Goal: Information Seeking & Learning: Compare options

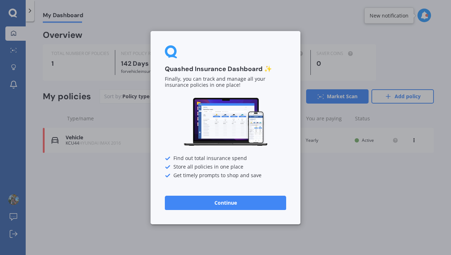
click at [217, 202] on button "Continue" at bounding box center [225, 202] width 121 height 14
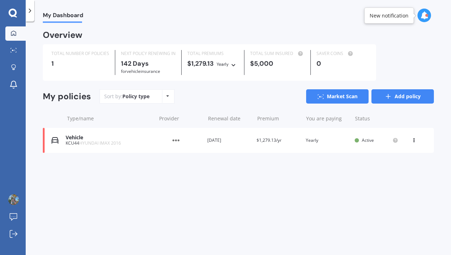
click at [406, 100] on link "Add policy" at bounding box center [403, 96] width 62 height 14
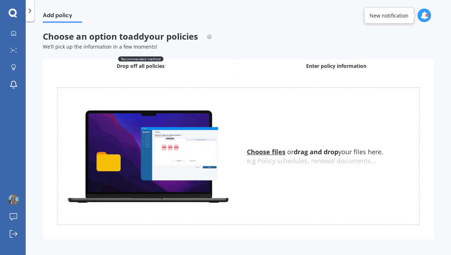
click at [308, 70] on div "Enter policy information" at bounding box center [336, 66] width 196 height 14
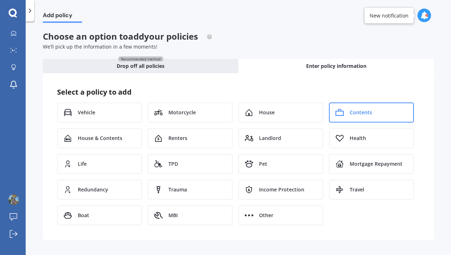
click at [349, 113] on div "Contents" at bounding box center [371, 112] width 85 height 20
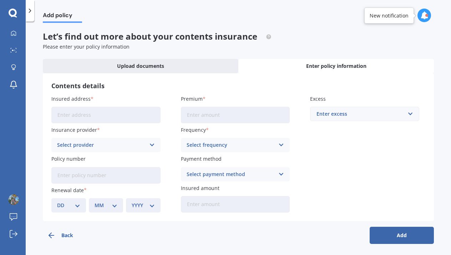
click at [119, 117] on input "Insured address" at bounding box center [105, 115] width 109 height 16
type input "[STREET_ADDRESS]"
click at [99, 142] on div "Select provider" at bounding box center [101, 145] width 89 height 8
click at [146, 126] on label "Insurance provider" at bounding box center [104, 129] width 106 height 7
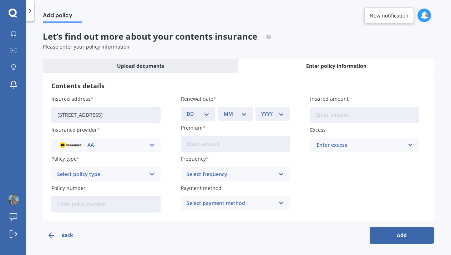
click at [113, 142] on div "AA" at bounding box center [101, 145] width 89 height 8
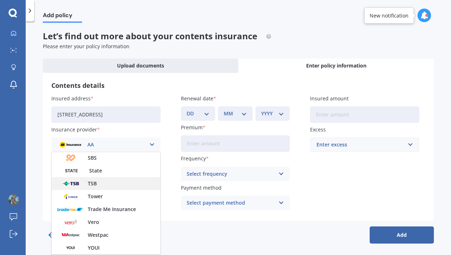
scroll to position [193, 0]
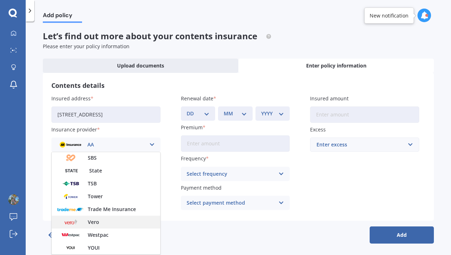
click at [111, 222] on div "Vero" at bounding box center [106, 222] width 109 height 13
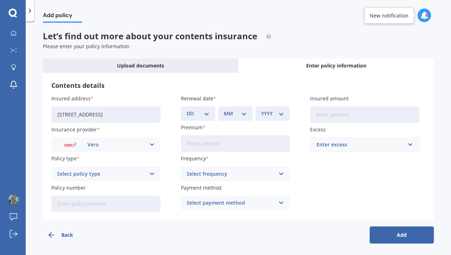
click at [118, 173] on div "Select policy type" at bounding box center [101, 174] width 89 height 8
click at [112, 201] on div "Maxi Contents" at bounding box center [106, 200] width 109 height 13
click at [91, 202] on input "Policy number" at bounding box center [105, 204] width 109 height 16
paste input "HODCT5124402"
type input "HODCT5124402"
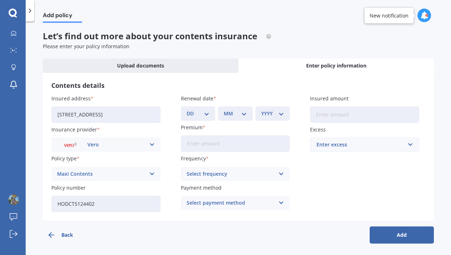
click at [216, 145] on input "Premium" at bounding box center [235, 143] width 109 height 16
type input "$4.00"
type input "$823.00"
click at [216, 168] on div "Select frequency Yearly Six-Monthly Quarterly Monthly Fortnightly Weekly" at bounding box center [235, 174] width 109 height 14
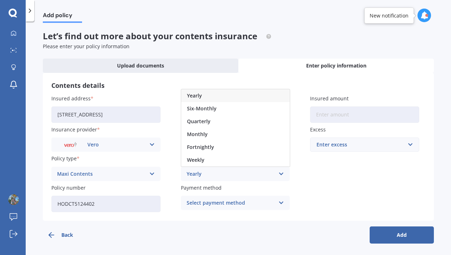
click at [217, 174] on div "Yearly" at bounding box center [231, 174] width 89 height 8
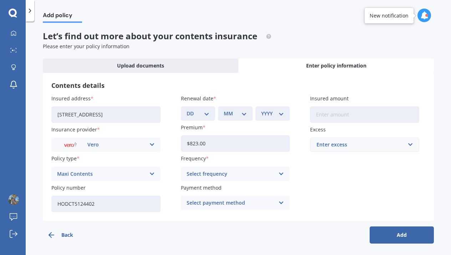
click at [217, 174] on div "Select frequency" at bounding box center [231, 174] width 89 height 8
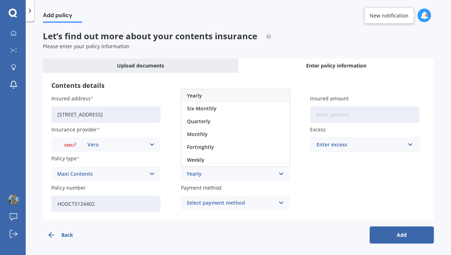
click at [204, 100] on div "Yearly" at bounding box center [235, 95] width 109 height 13
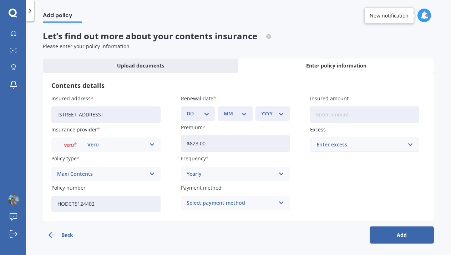
click at [225, 208] on div "Select payment method Direct debit - bank account Direct debit - credit/debit c…" at bounding box center [235, 203] width 109 height 14
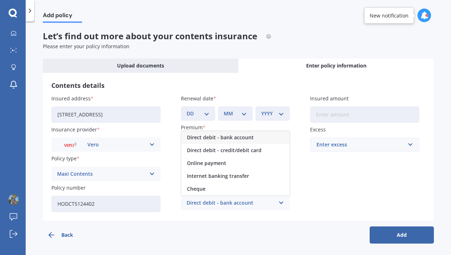
click at [235, 142] on div "Direct debit - bank account" at bounding box center [235, 137] width 109 height 13
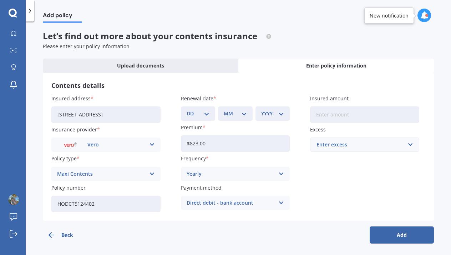
click at [339, 114] on input "Insured amount" at bounding box center [364, 114] width 109 height 16
type input "$41,720"
click at [352, 144] on div "Enter excess" at bounding box center [361, 145] width 88 height 8
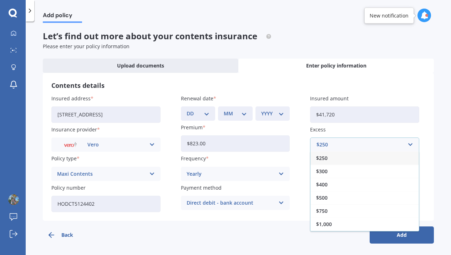
click at [338, 162] on div "$250" at bounding box center [365, 157] width 109 height 13
click at [378, 229] on button "Add" at bounding box center [402, 234] width 64 height 17
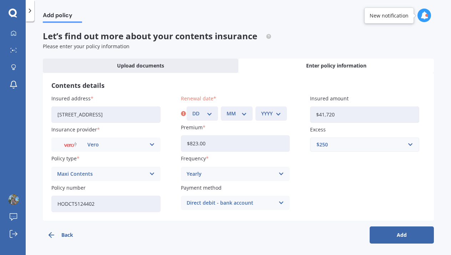
select select "21"
select select "11"
select select "2025"
click at [386, 235] on button "Add" at bounding box center [402, 234] width 64 height 17
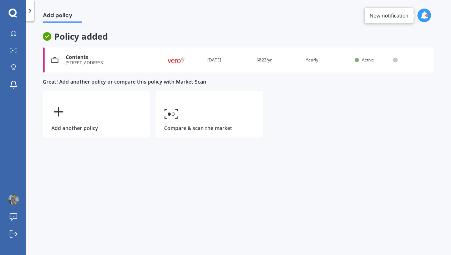
scroll to position [0, 0]
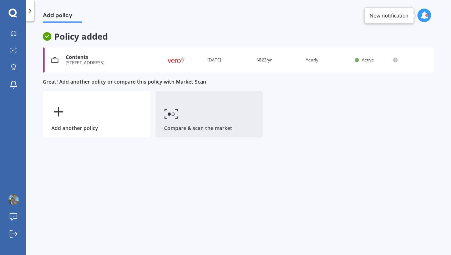
click at [240, 129] on link "Compare & scan the market" at bounding box center [209, 114] width 107 height 46
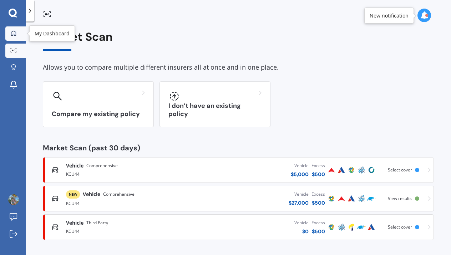
click at [20, 36] on link "My Dashboard" at bounding box center [15, 33] width 20 height 14
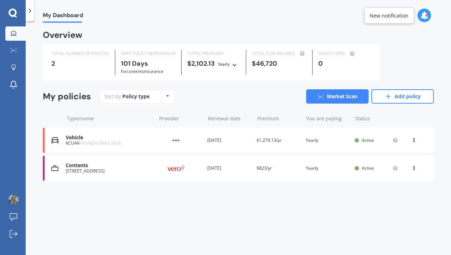
click at [113, 172] on div "Contents [STREET_ADDRESS] Provider Renewal date [DATE] Premium $823/yr You are …" at bounding box center [238, 168] width 391 height 25
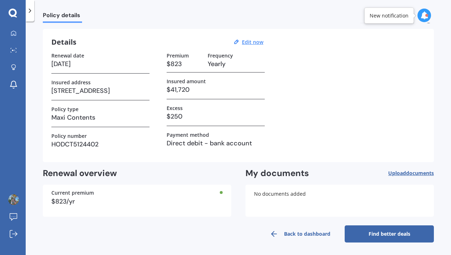
scroll to position [19, 0]
click at [367, 234] on link "Find better deals" at bounding box center [389, 234] width 89 height 17
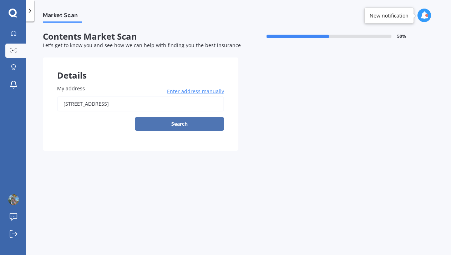
click at [195, 124] on button "Search" at bounding box center [179, 124] width 89 height 14
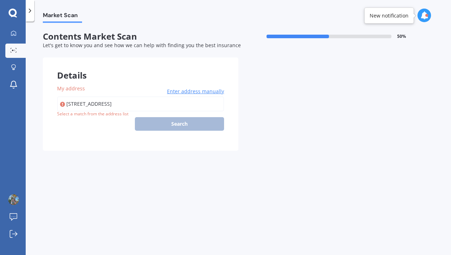
type input "[STREET_ADDRESS]"
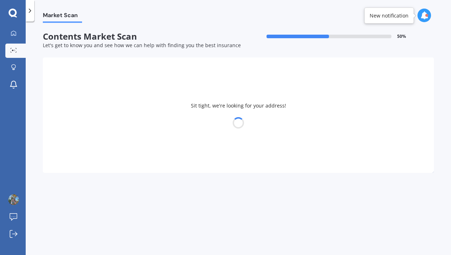
select select "12"
select select "1989"
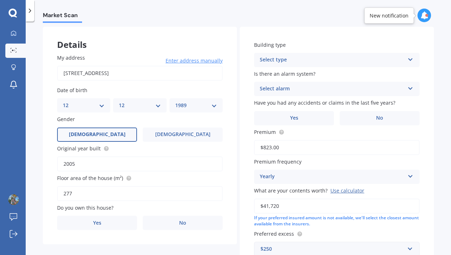
scroll to position [29, 0]
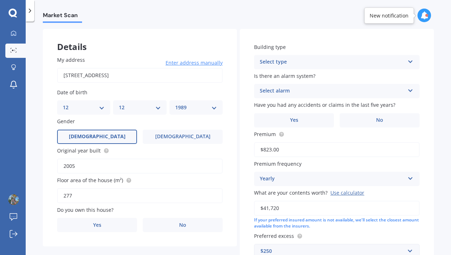
click at [150, 163] on input "2005" at bounding box center [140, 165] width 166 height 15
type input "2013"
click at [120, 196] on input "277" at bounding box center [140, 195] width 166 height 15
type input "2"
type input "72"
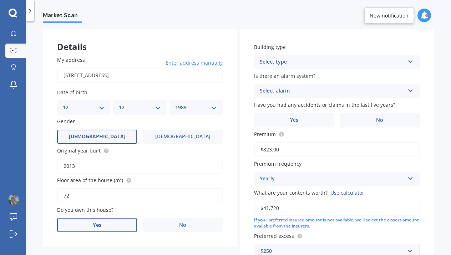
click at [105, 221] on label "Yes" at bounding box center [97, 225] width 80 height 14
click at [0, 0] on input "Yes" at bounding box center [0, 0] width 0 height 0
click at [290, 66] on div "Select type Freestanding Multi-unit (in a block of 6 or less) Multi-unit (in a …" at bounding box center [337, 62] width 166 height 14
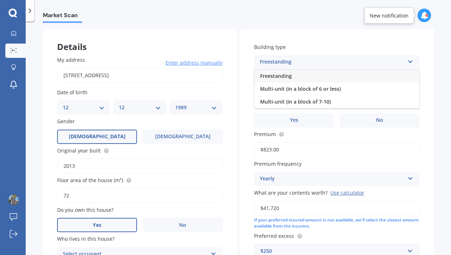
click at [307, 75] on div "Freestanding" at bounding box center [337, 76] width 165 height 13
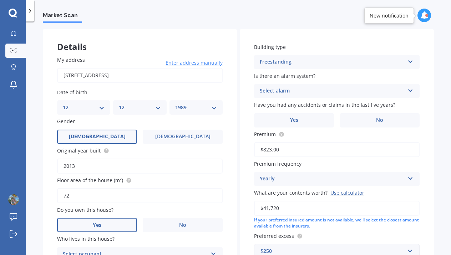
click at [311, 87] on div "Select alarm" at bounding box center [332, 91] width 145 height 9
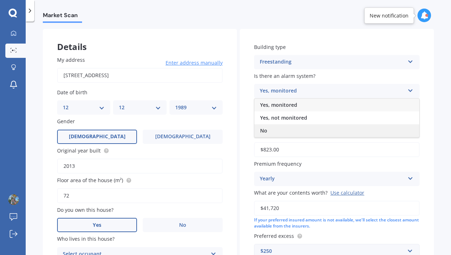
click at [298, 126] on div "No" at bounding box center [337, 130] width 165 height 13
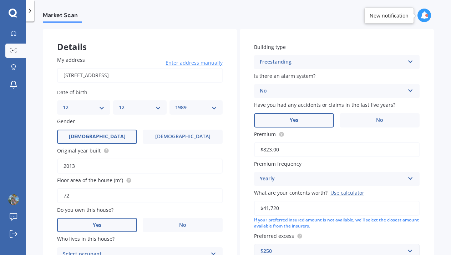
click at [319, 118] on label "Yes" at bounding box center [294, 120] width 80 height 14
click at [0, 0] on input "Yes" at bounding box center [0, 0] width 0 height 0
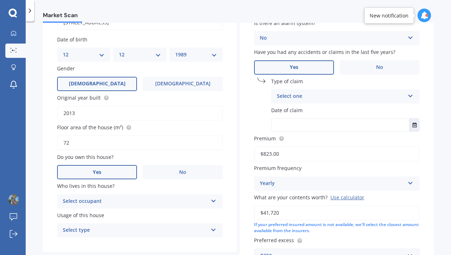
scroll to position [82, 0]
click at [343, 99] on div "Select one Accidental damage Broken glass Earthquake Fire Flood Fusion Gradual …" at bounding box center [345, 96] width 148 height 14
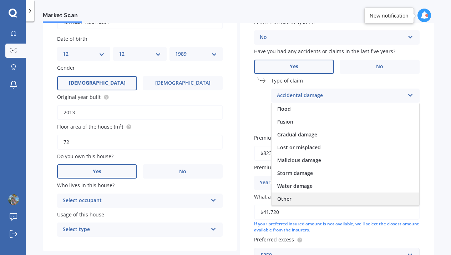
scroll to position [52, 0]
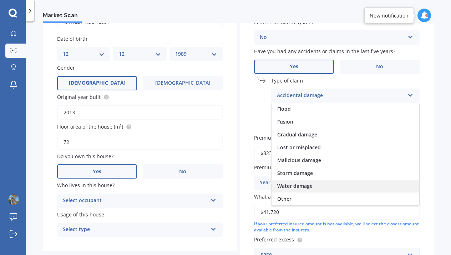
click at [316, 188] on div "Water damage" at bounding box center [346, 186] width 148 height 13
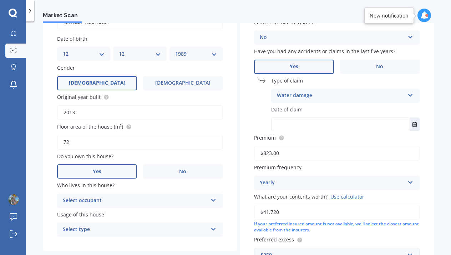
click at [341, 120] on input "text" at bounding box center [341, 124] width 138 height 13
click at [413, 124] on icon "Select date" at bounding box center [415, 124] width 4 height 5
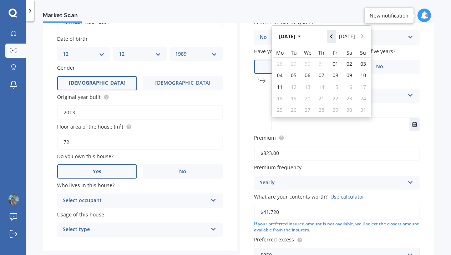
click at [330, 36] on icon "Navigate back" at bounding box center [331, 36] width 3 height 5
click at [306, 34] on button "[DATE]" at bounding box center [291, 36] width 31 height 13
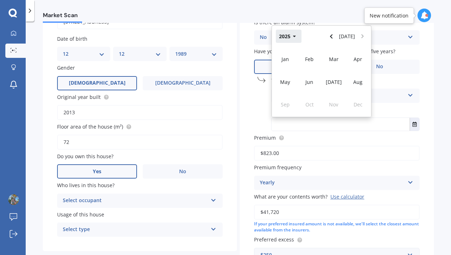
click at [295, 35] on button "2025" at bounding box center [289, 36] width 26 height 13
click at [311, 80] on span "2024" at bounding box center [309, 82] width 11 height 7
click at [288, 96] on div "Sep" at bounding box center [285, 104] width 24 height 22
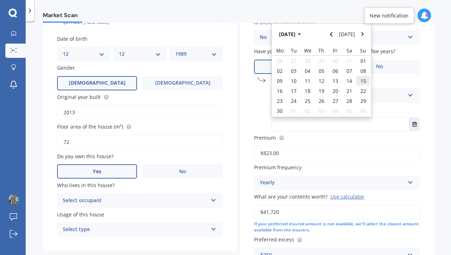
click at [357, 79] on div "15" at bounding box center [363, 81] width 14 height 10
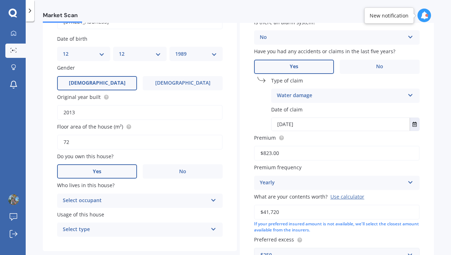
type input "[DATE]"
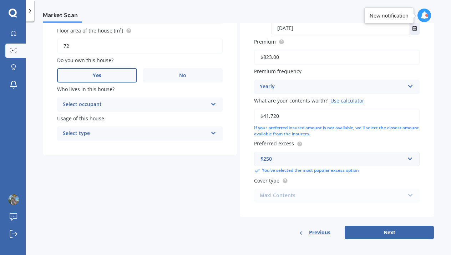
scroll to position [178, 0]
click at [376, 235] on button "Next" at bounding box center [389, 233] width 89 height 14
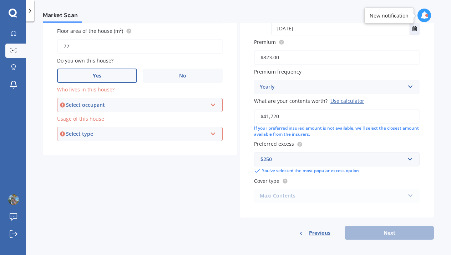
click at [161, 104] on div "Select occupant" at bounding box center [136, 105] width 141 height 8
click at [154, 120] on div "Owner" at bounding box center [140, 118] width 164 height 13
click at [150, 130] on div "Select type" at bounding box center [136, 134] width 141 height 8
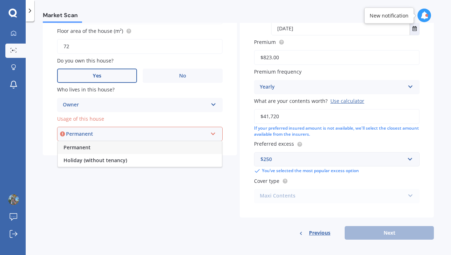
click at [142, 147] on div "Permanent" at bounding box center [140, 147] width 164 height 13
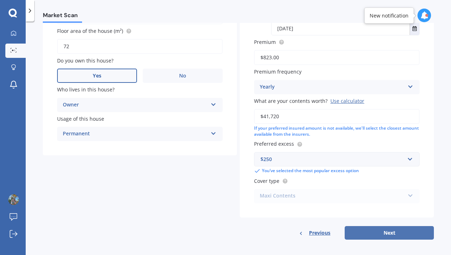
click at [361, 230] on button "Next" at bounding box center [389, 233] width 89 height 14
select select "12"
select select "1989"
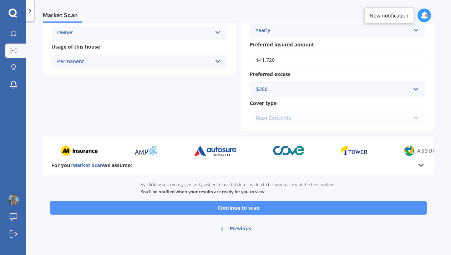
scroll to position [225, 0]
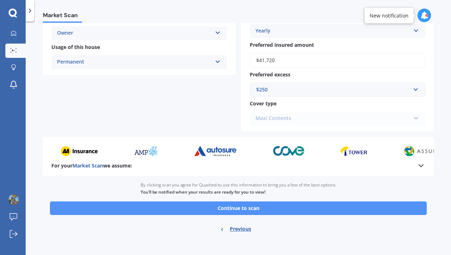
click at [348, 206] on button "Continue to scan" at bounding box center [238, 208] width 377 height 14
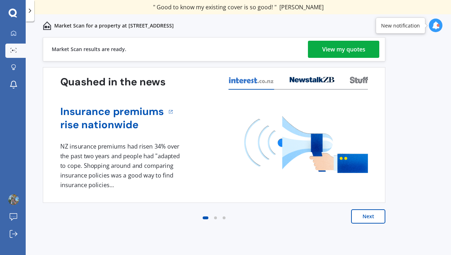
click at [376, 55] on link "View my quotes" at bounding box center [343, 49] width 71 height 17
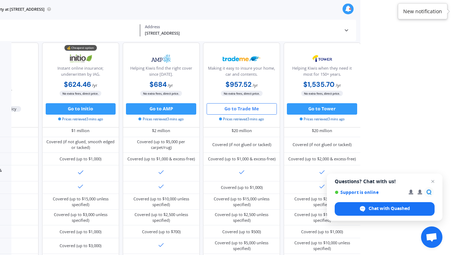
scroll to position [0, 91]
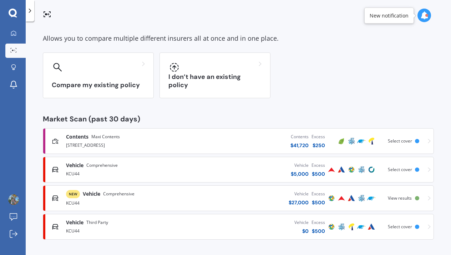
scroll to position [30, 0]
click at [279, 141] on div "Contents $ 41,720 Excess $ 250" at bounding box center [257, 141] width 137 height 21
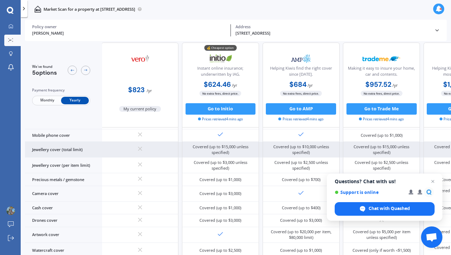
scroll to position [150, 1]
